Goal: Obtain resource: Obtain resource

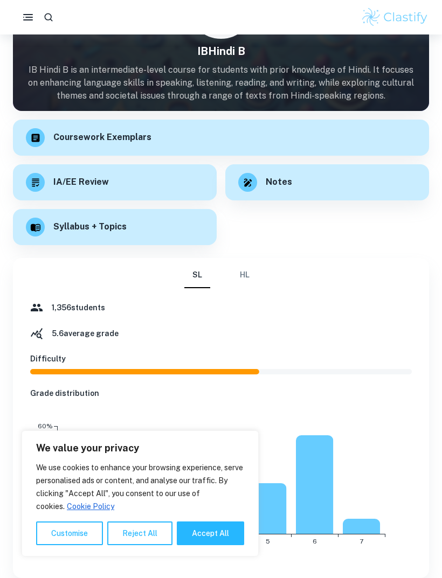
scroll to position [89, 0]
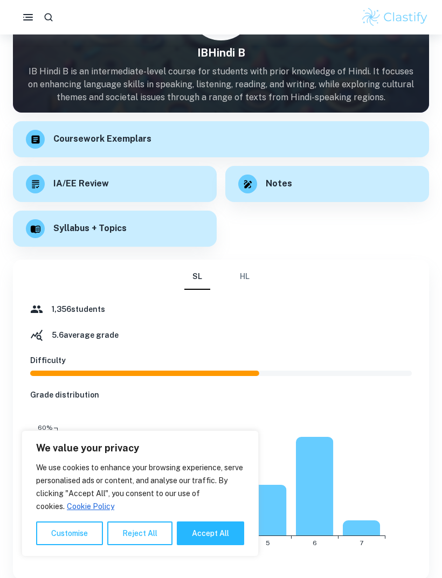
click at [112, 220] on div "Syllabus + Topics" at bounding box center [115, 229] width 204 height 36
click at [283, 177] on h6 "Notes" at bounding box center [279, 183] width 26 height 13
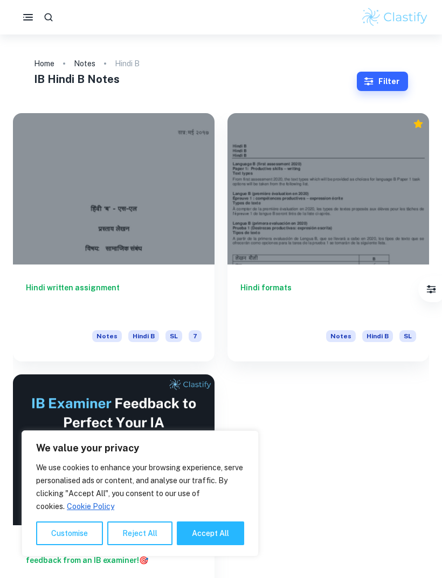
scroll to position [35, 0]
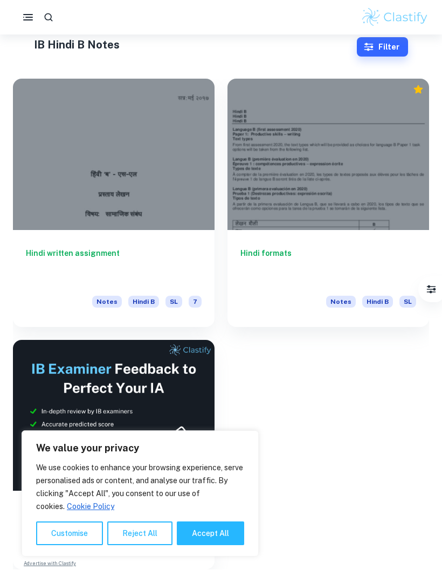
click at [354, 165] on div at bounding box center [328, 154] width 202 height 151
